Goal: Transaction & Acquisition: Purchase product/service

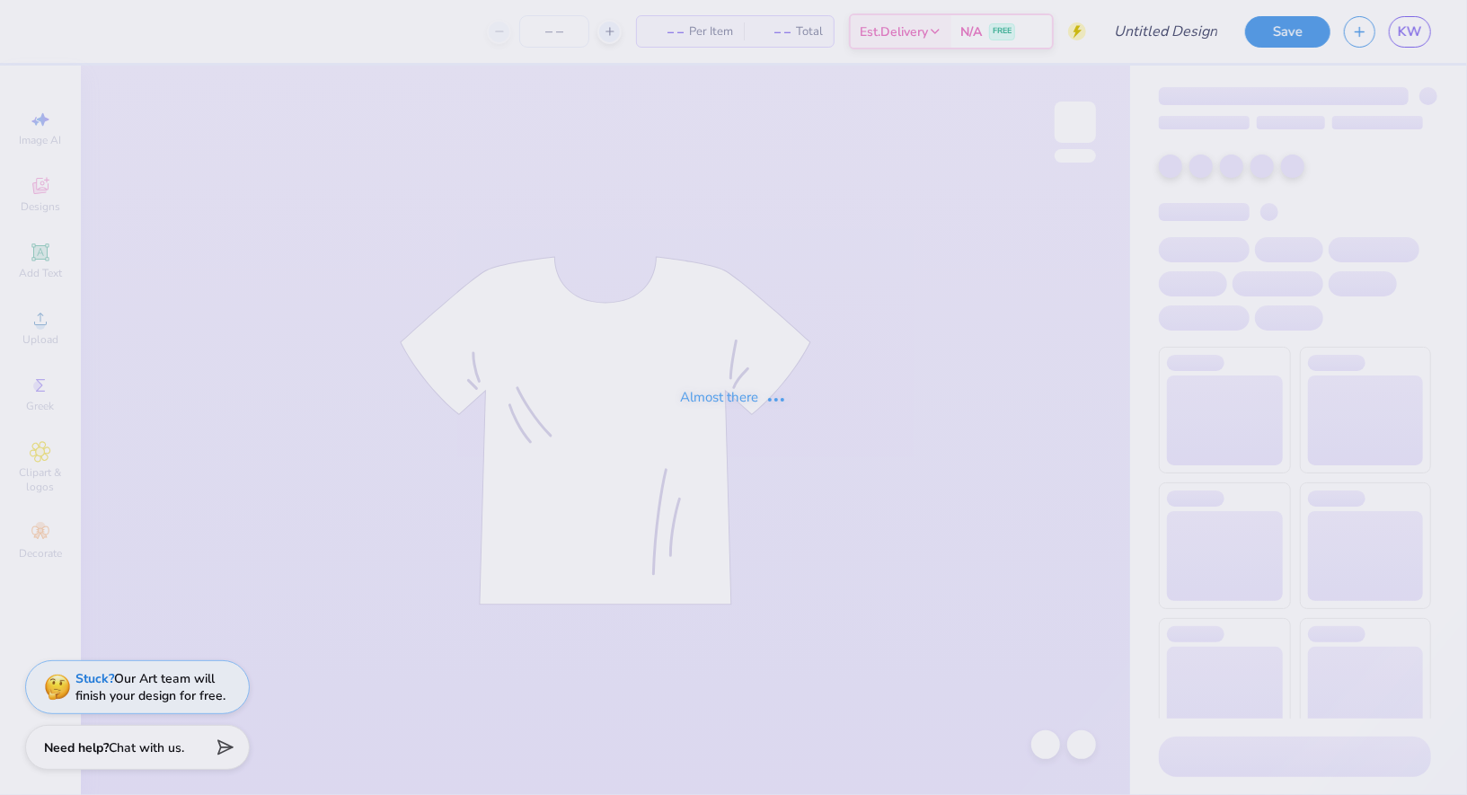
type input "Parents Weekend 2025"
type input "50"
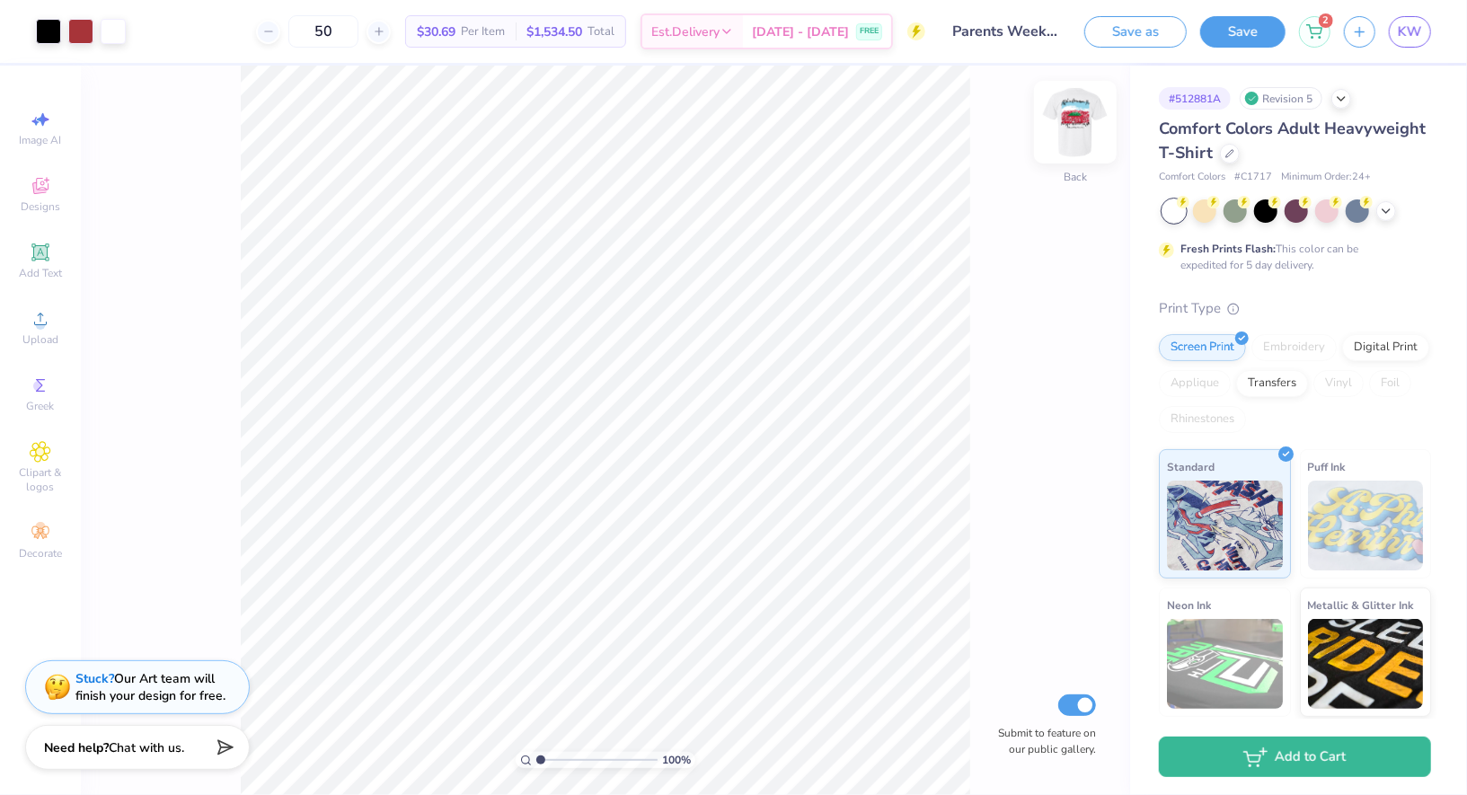
click at [1070, 111] on img at bounding box center [1075, 122] width 72 height 72
click at [1075, 118] on img at bounding box center [1075, 122] width 72 height 72
click at [1079, 117] on img at bounding box center [1075, 122] width 72 height 72
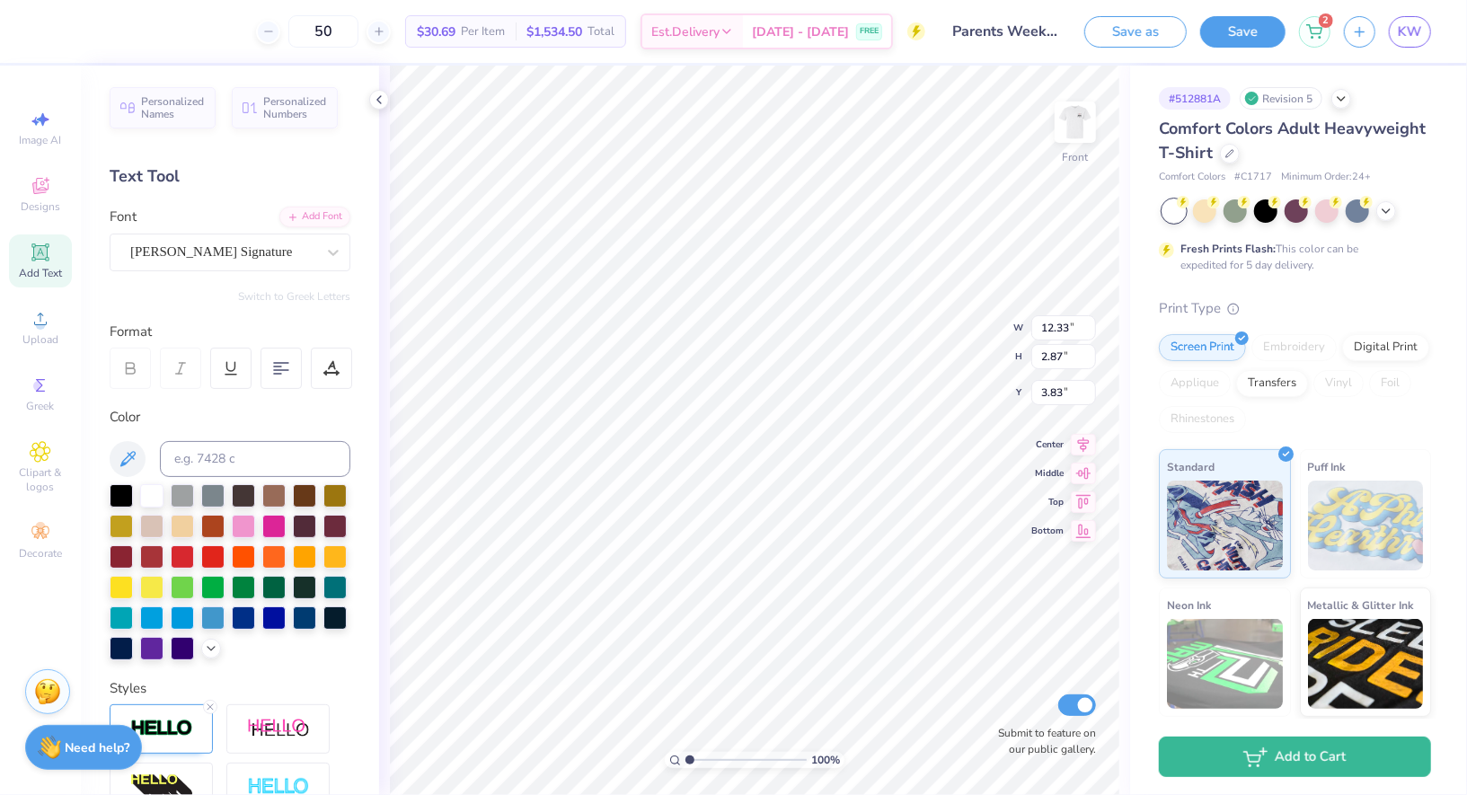
scroll to position [0, 4]
drag, startPoint x: 1059, startPoint y: 116, endPoint x: 372, endPoint y: 102, distance: 687.4
click at [1059, 116] on img at bounding box center [1075, 122] width 36 height 36
click at [372, 102] on icon at bounding box center [379, 100] width 14 height 14
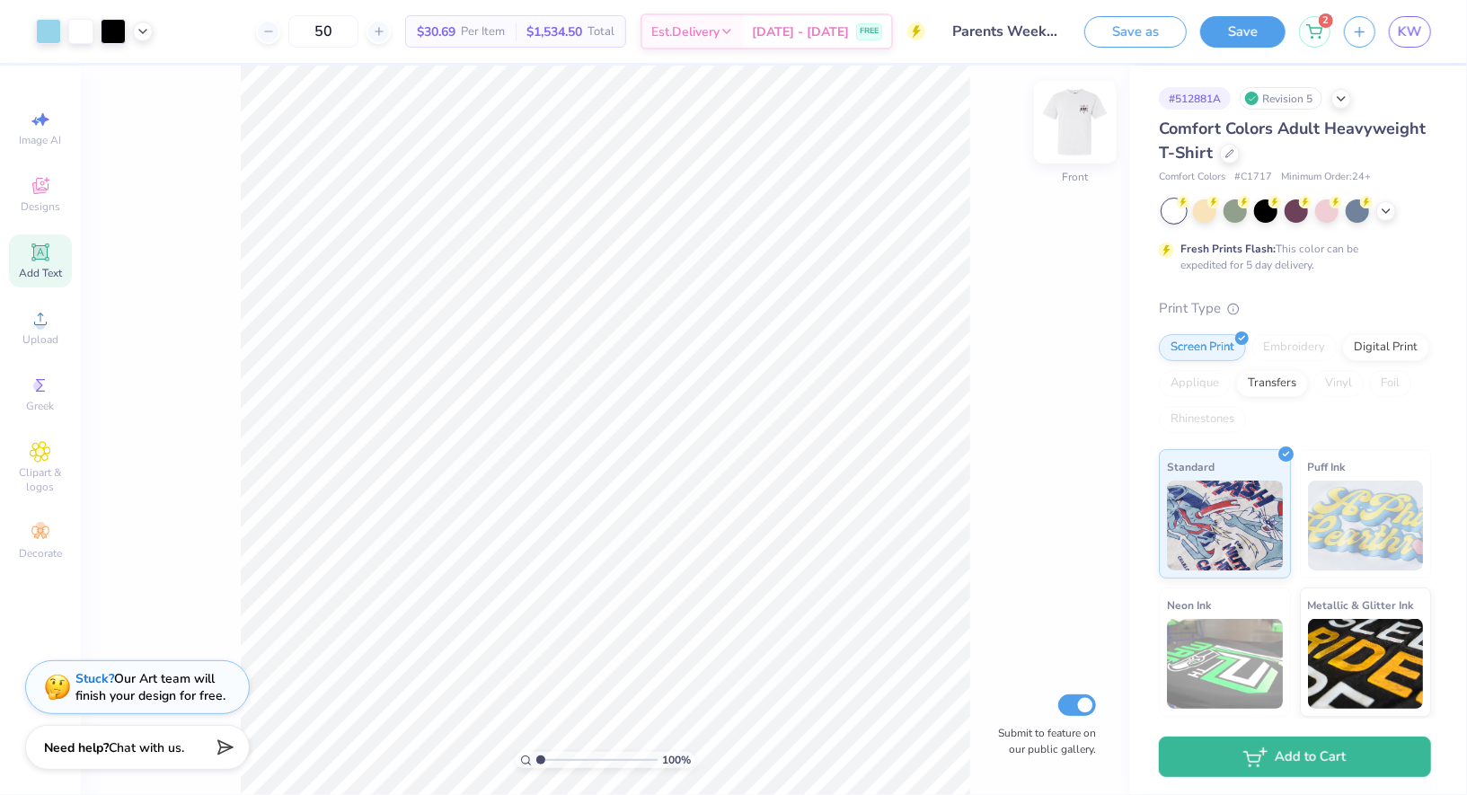
click at [1070, 122] on img at bounding box center [1075, 122] width 72 height 72
click at [1082, 139] on img at bounding box center [1075, 122] width 72 height 72
click at [1300, 103] on div "Revision 5" at bounding box center [1281, 98] width 83 height 22
click at [1322, 31] on icon at bounding box center [1314, 29] width 16 height 14
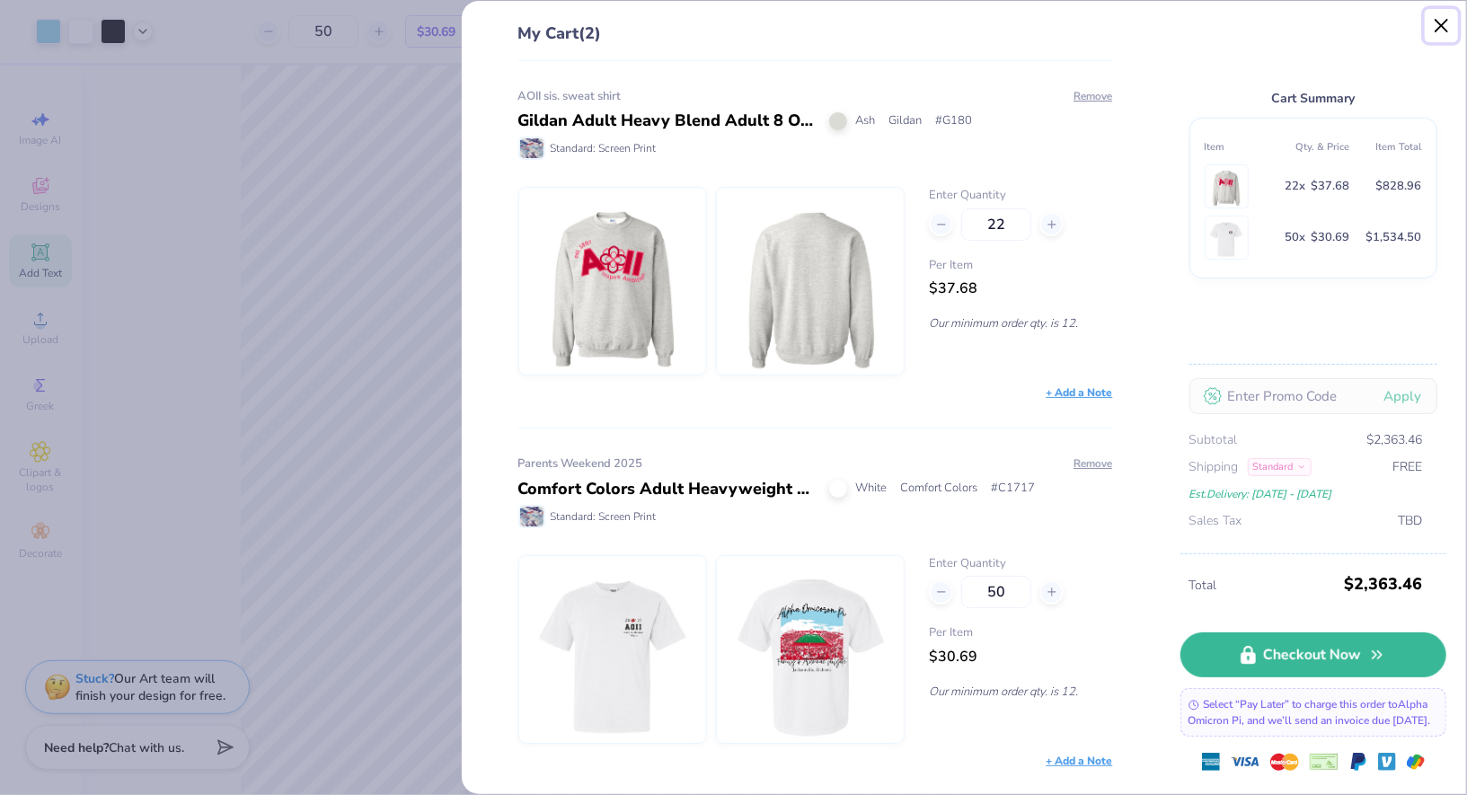
click at [1445, 32] on button "Close" at bounding box center [1442, 26] width 34 height 34
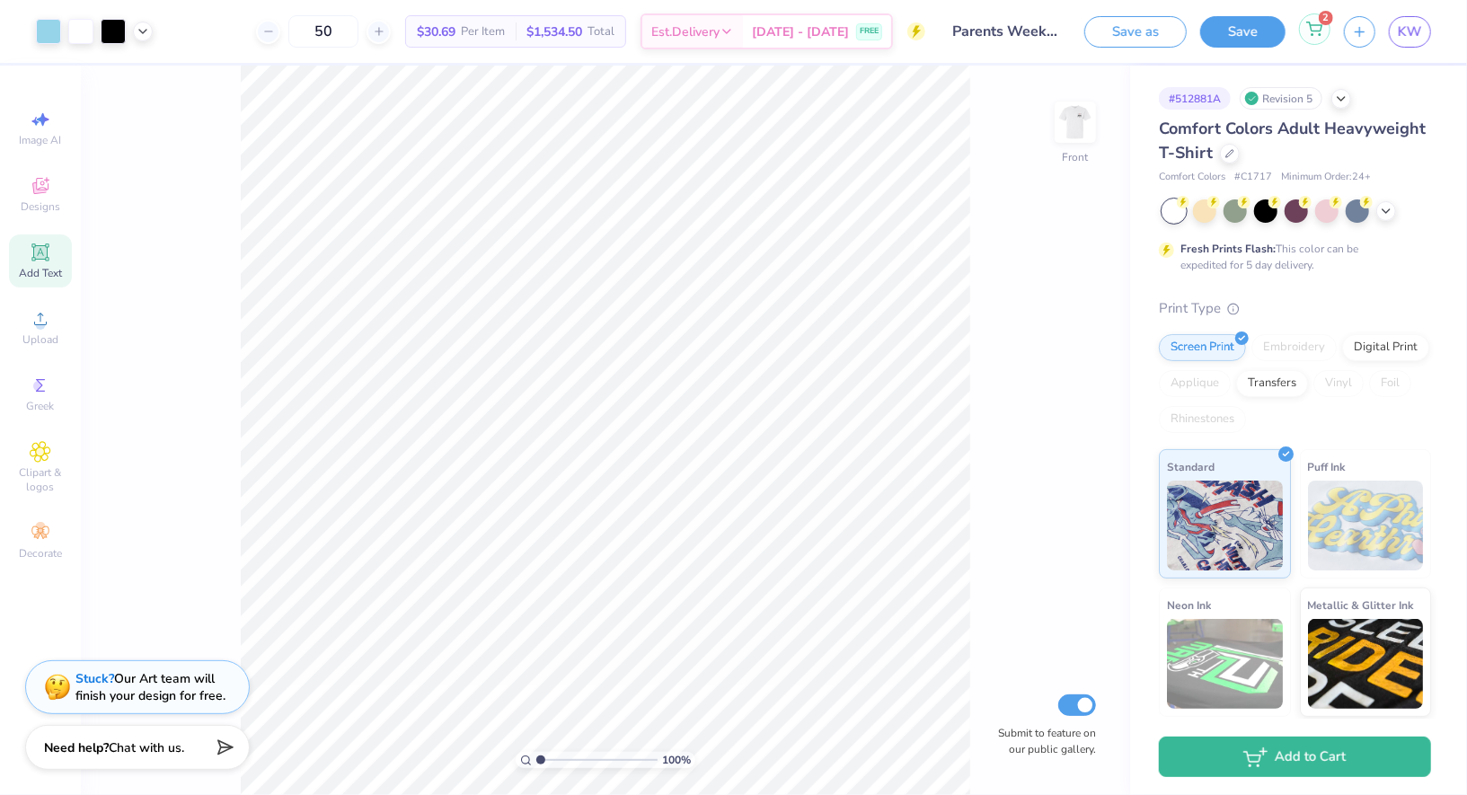
click at [1313, 34] on icon at bounding box center [1314, 29] width 16 height 14
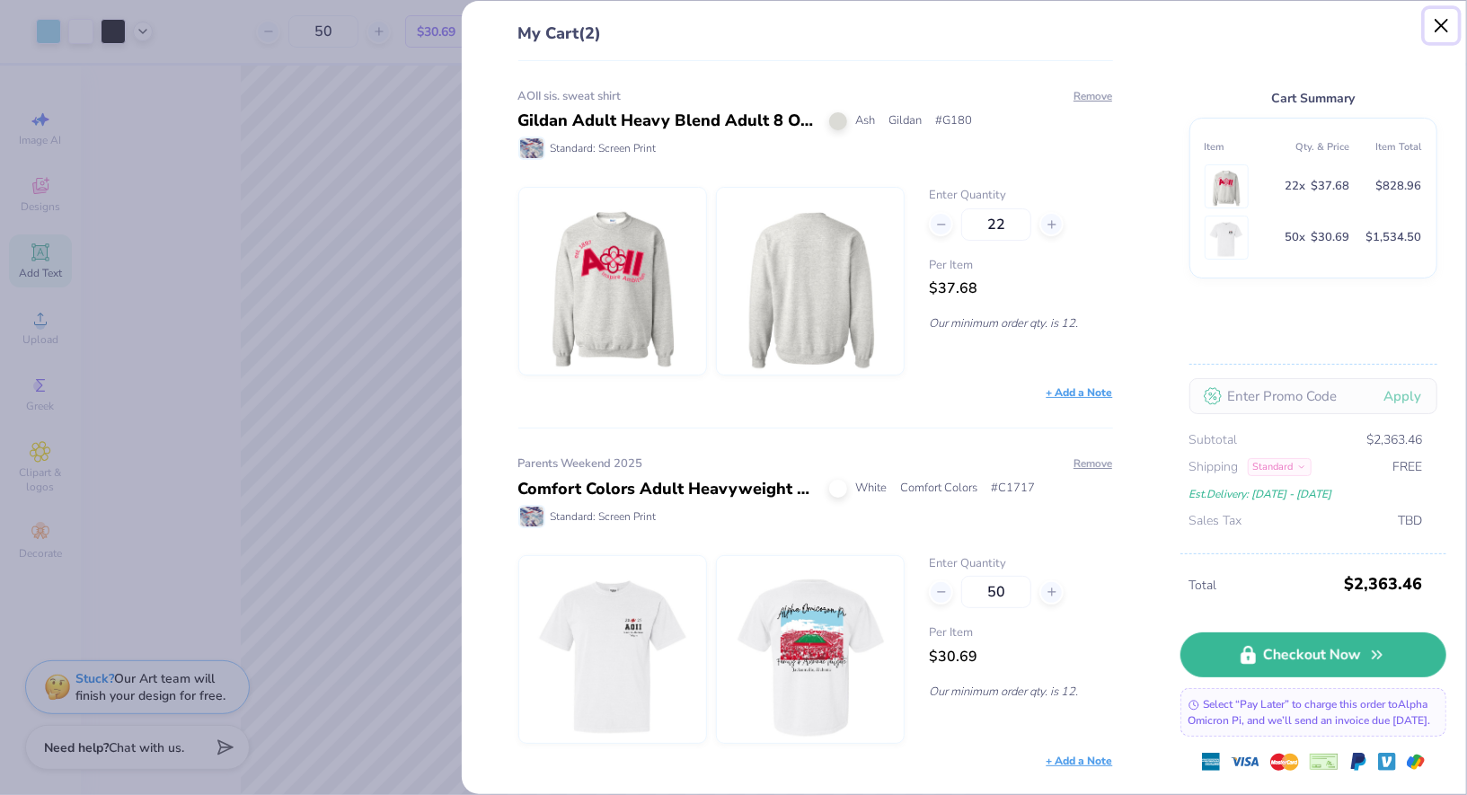
click at [1434, 18] on button "Close" at bounding box center [1442, 26] width 34 height 34
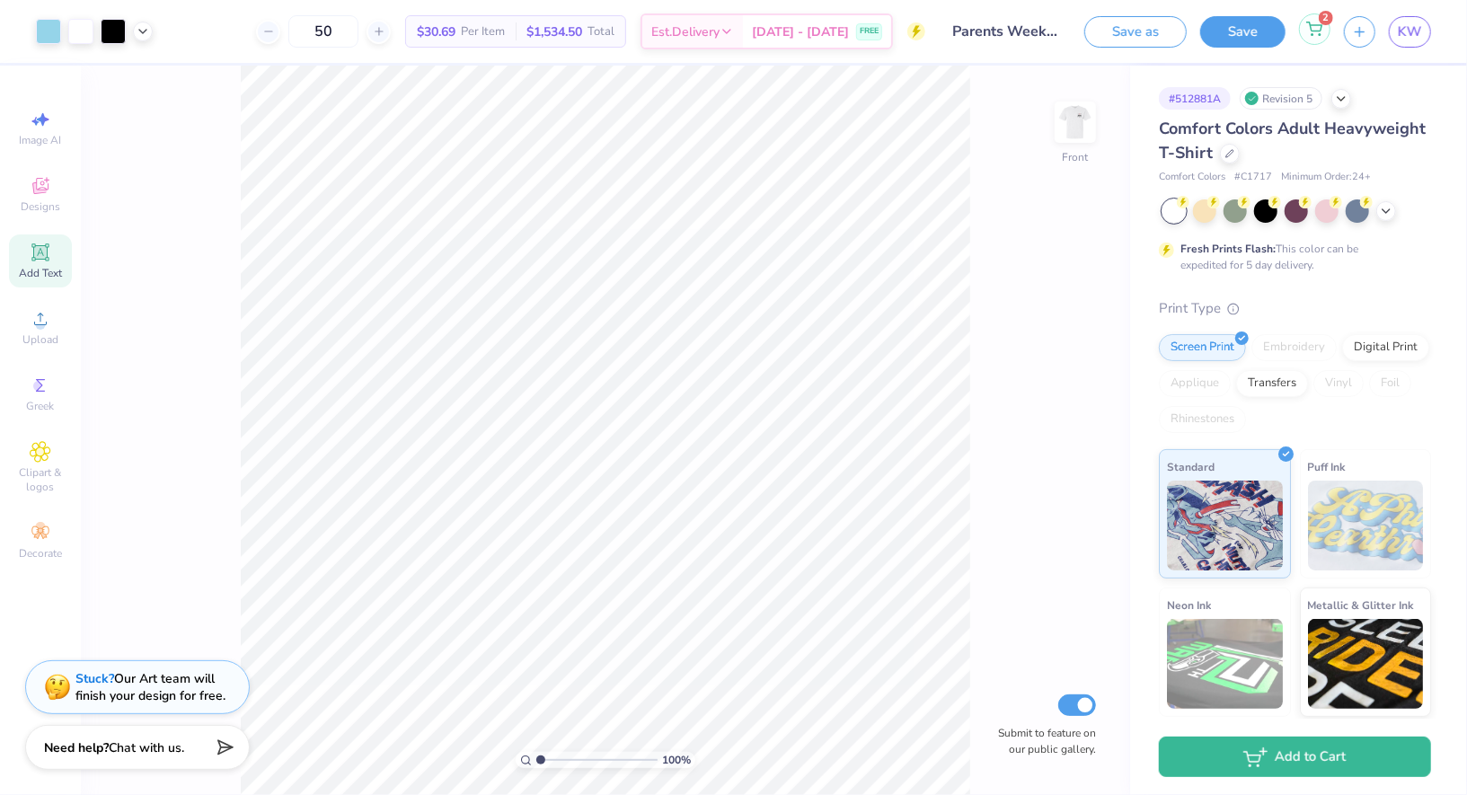
click at [1314, 25] on icon at bounding box center [1314, 26] width 15 height 9
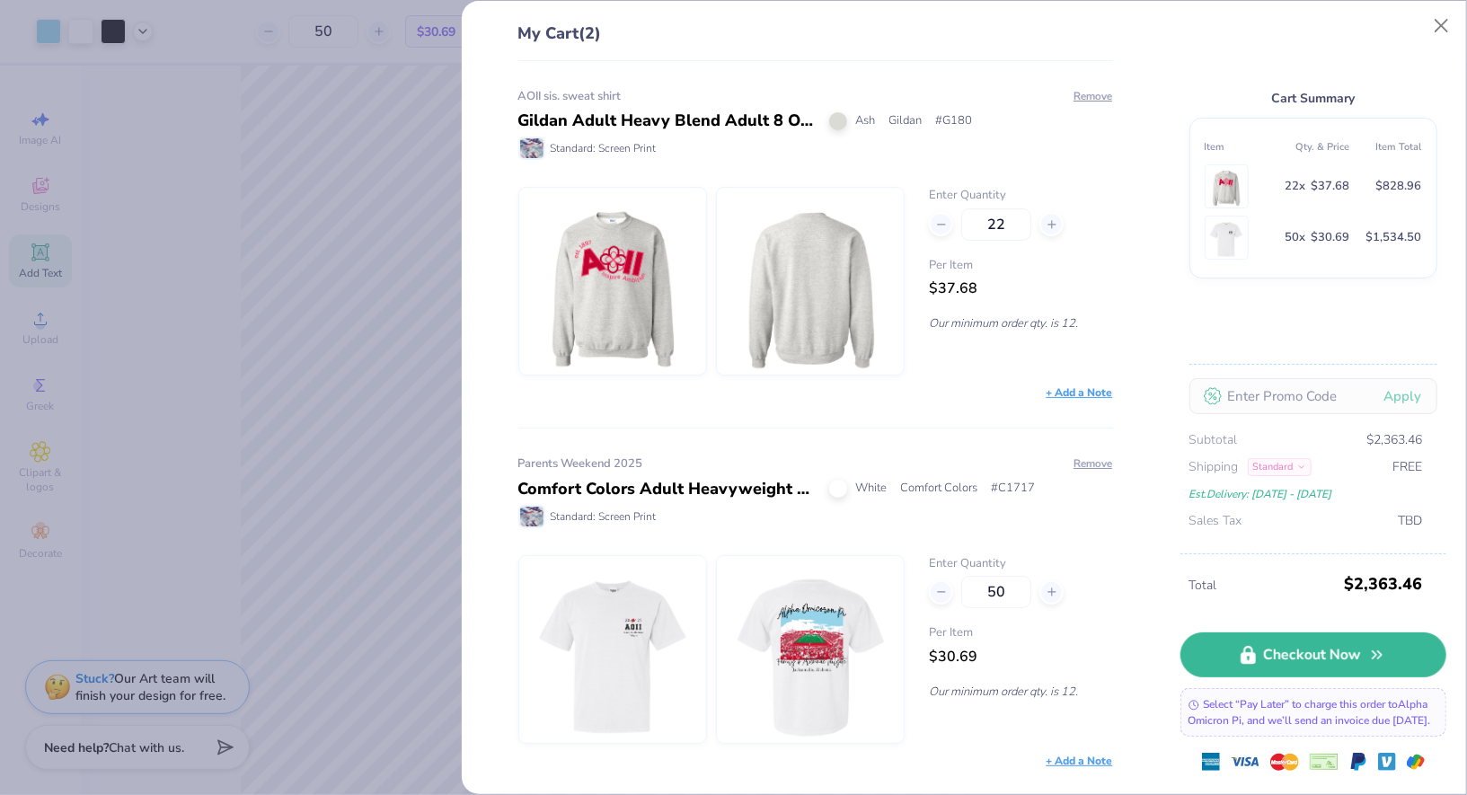
click at [289, 236] on div "My Cart (2) AOII sis. sweat shirt Gildan Adult Heavy Blend Adult 8 Oz. 50/50 Fl…" at bounding box center [733, 397] width 1467 height 795
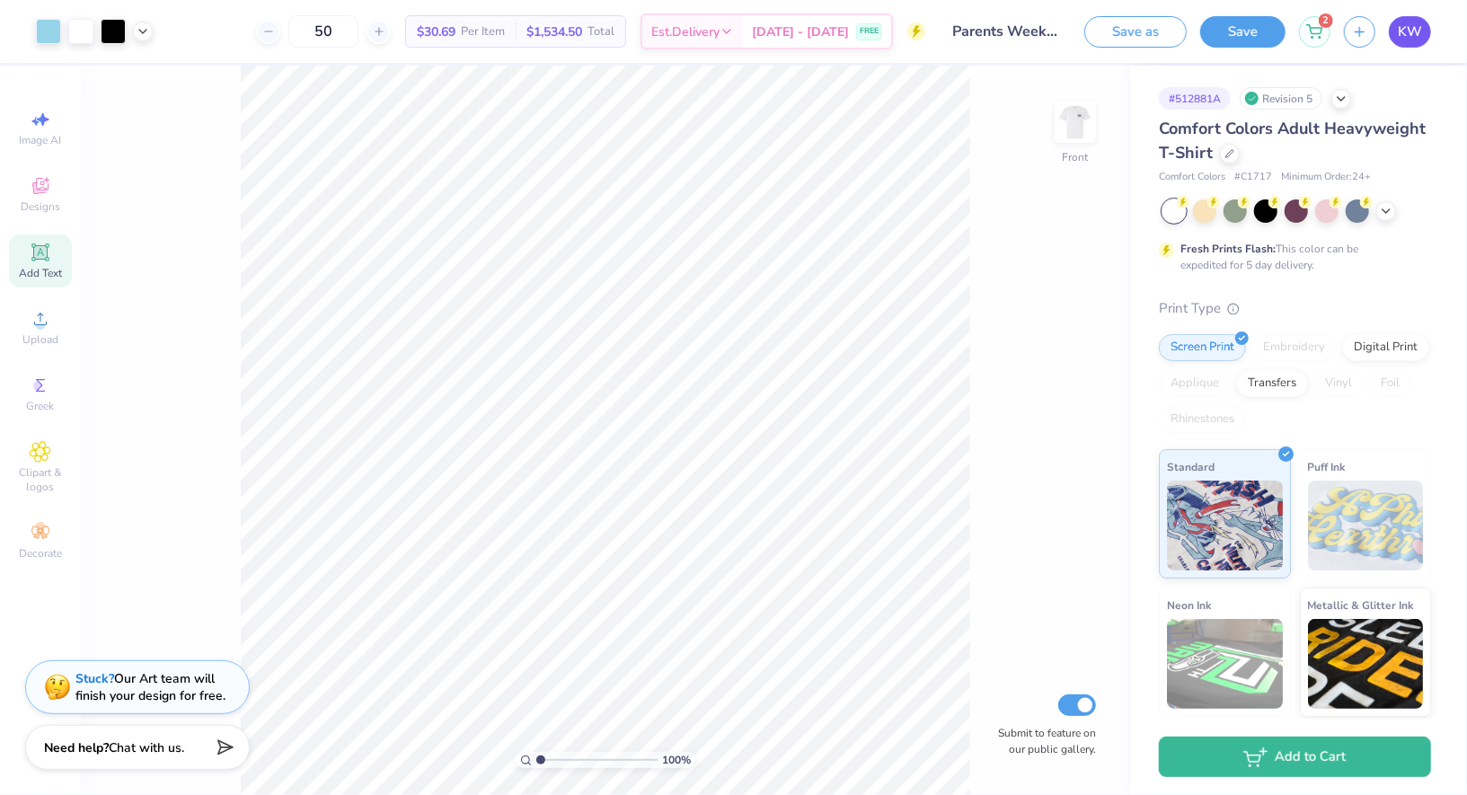
click at [1412, 40] on span "KW" at bounding box center [1410, 32] width 24 height 21
